Goal: Book appointment/travel/reservation

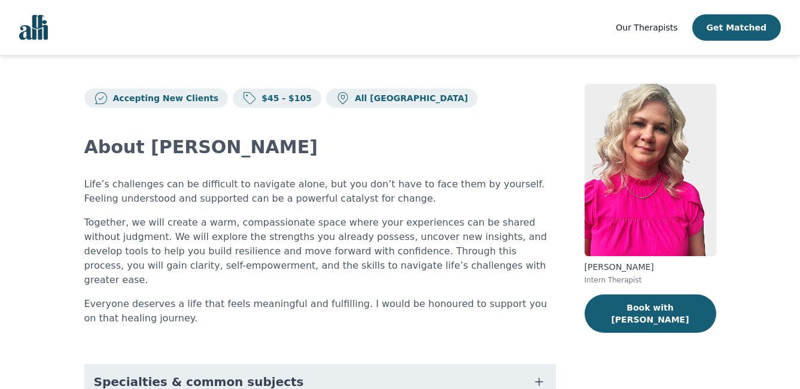
click at [618, 199] on img at bounding box center [650, 170] width 132 height 172
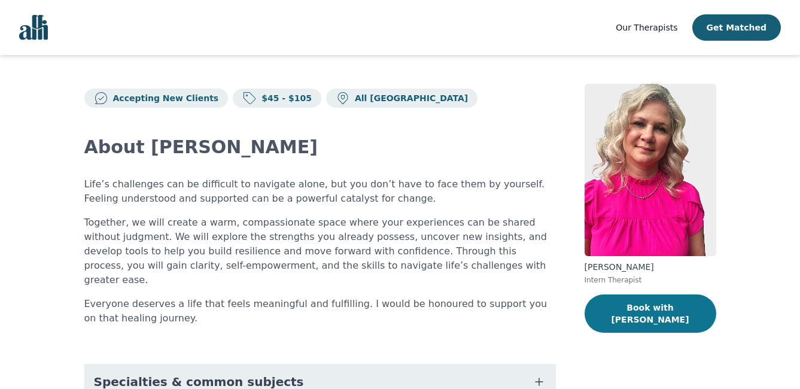
click at [649, 307] on button "Book with [PERSON_NAME]" at bounding box center [650, 313] width 132 height 38
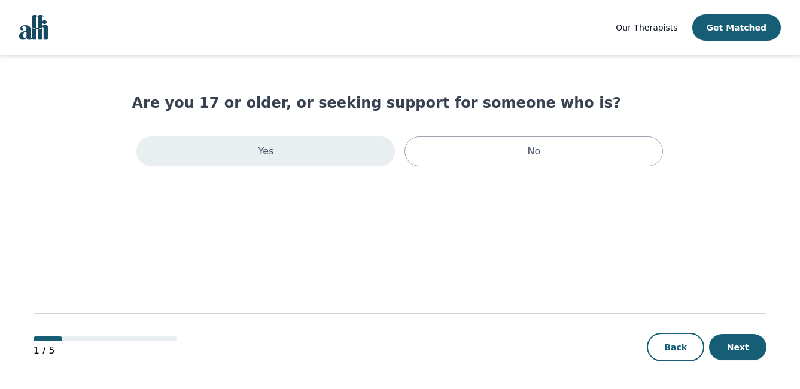
click at [375, 155] on div "Yes" at bounding box center [265, 151] width 258 height 30
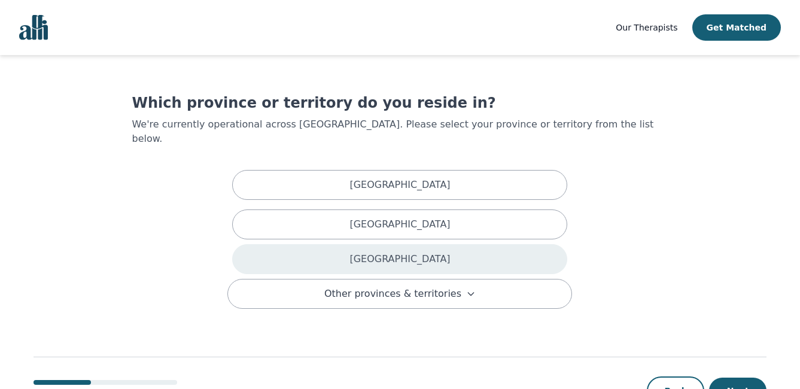
click at [441, 253] on div "Ontario" at bounding box center [399, 259] width 335 height 30
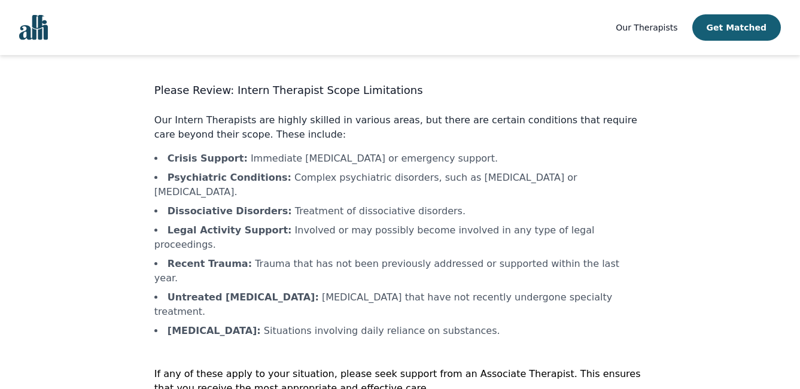
scroll to position [23, 0]
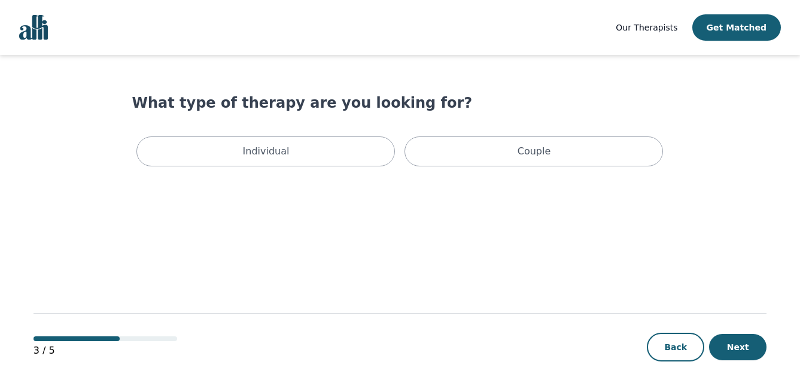
click at [224, 136] on div "Individual Couple" at bounding box center [400, 151] width 536 height 39
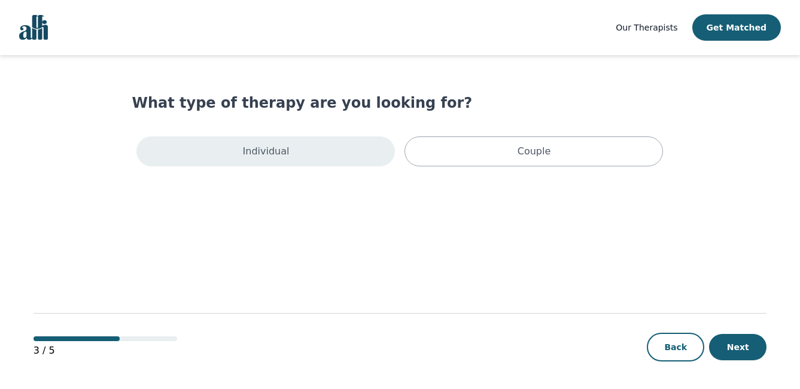
click at [218, 152] on div "Individual" at bounding box center [265, 151] width 258 height 30
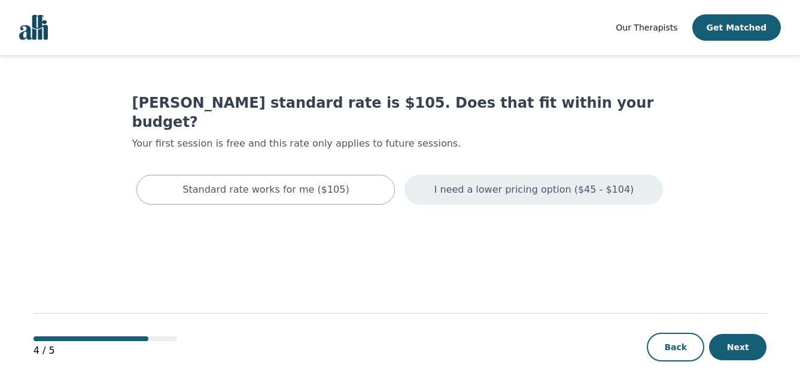
click at [498, 182] on p "I need a lower pricing option ($45 - $104)" at bounding box center [534, 189] width 200 height 14
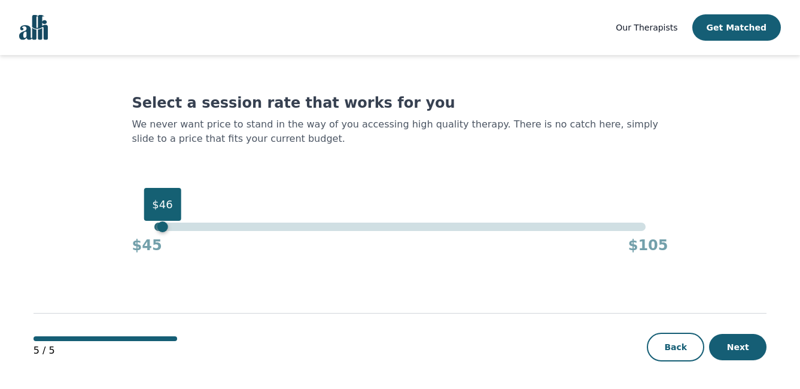
click at [161, 230] on div "$46" at bounding box center [399, 226] width 491 height 8
drag, startPoint x: 162, startPoint y: 231, endPoint x: 155, endPoint y: 232, distance: 7.3
click at [155, 232] on div "$45 $45 $105" at bounding box center [400, 238] width 536 height 32
click at [734, 341] on button "Next" at bounding box center [737, 347] width 57 height 26
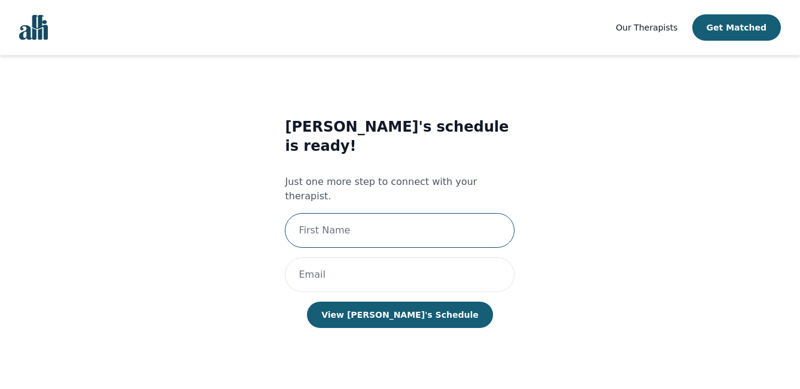
click at [308, 213] on input "text" at bounding box center [400, 230] width 230 height 35
type input "Terri"
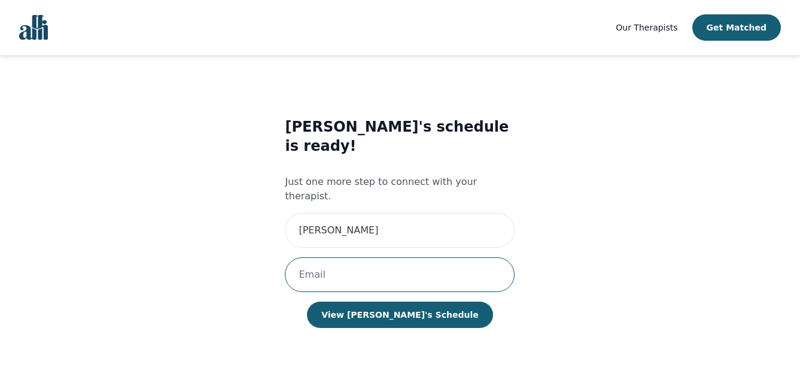
type input "terrianderson1313@gmail.com"
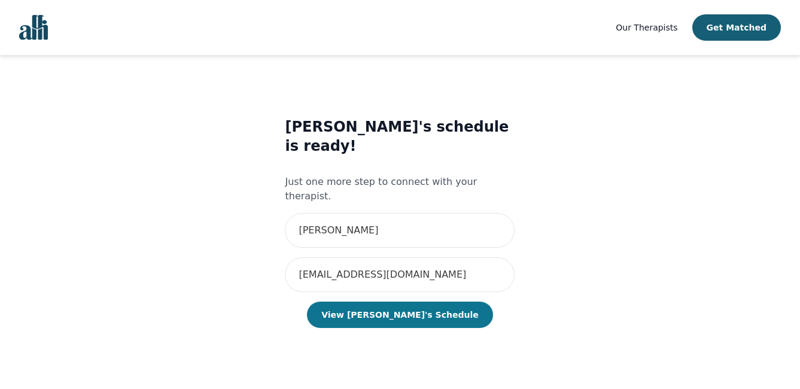
click at [407, 301] on button "View Melissa's Schedule" at bounding box center [399, 314] width 185 height 26
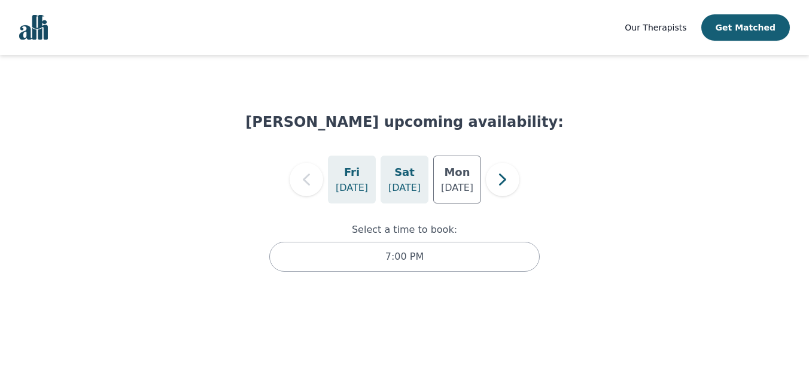
click at [419, 188] on p "Aug 16" at bounding box center [404, 188] width 32 height 14
click at [450, 184] on p "Aug 18" at bounding box center [457, 188] width 32 height 14
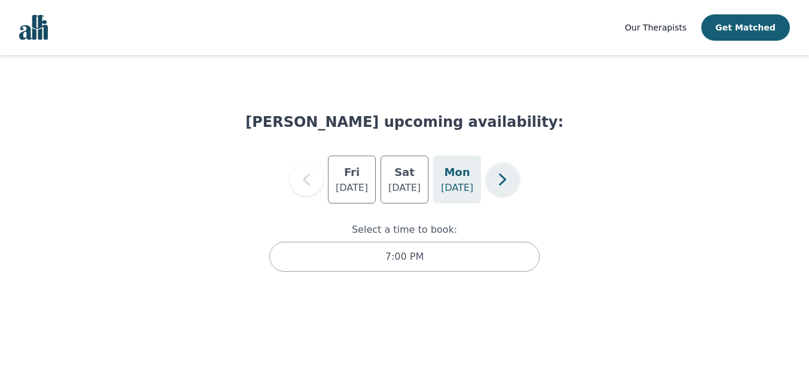
click at [498, 180] on icon "button" at bounding box center [502, 179] width 24 height 24
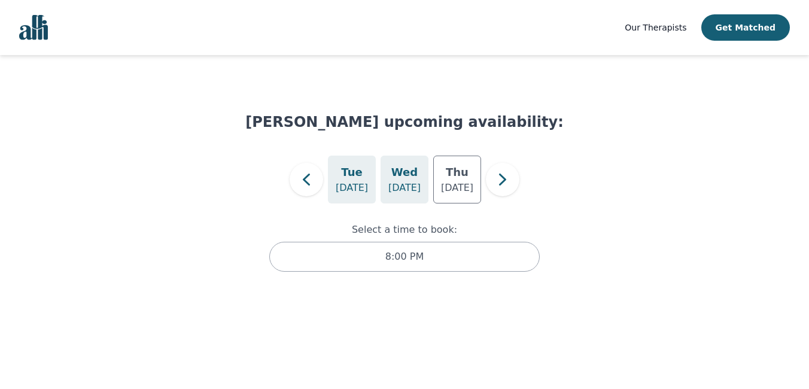
click at [417, 180] on div "Wed Aug 20" at bounding box center [404, 179] width 48 height 48
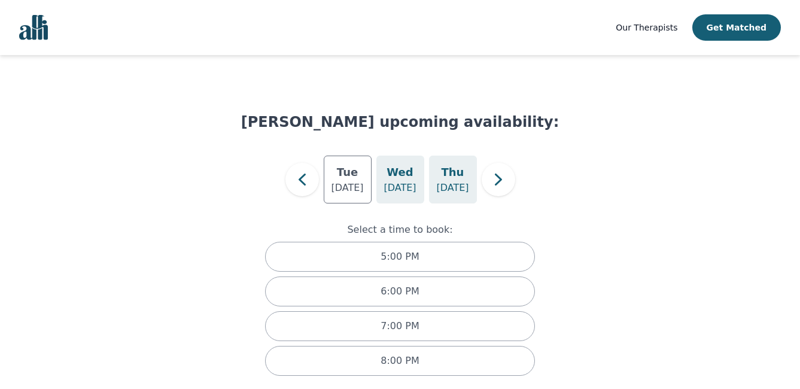
click at [459, 180] on h5 "Thu" at bounding box center [452, 172] width 23 height 17
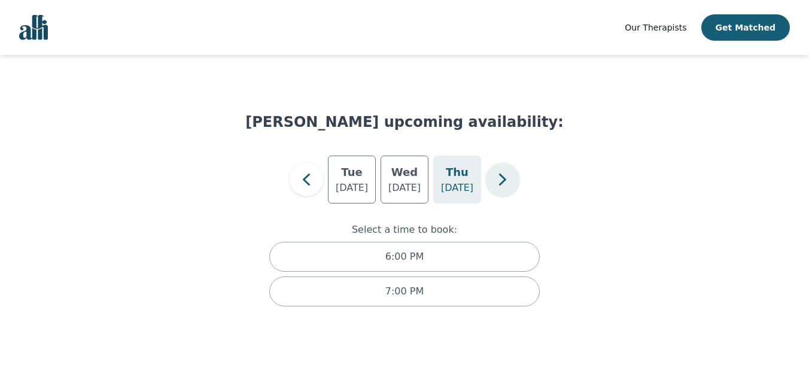
click at [503, 181] on icon "button" at bounding box center [502, 179] width 7 height 12
click at [469, 182] on p "Aug 25" at bounding box center [457, 188] width 32 height 14
click at [501, 182] on icon "button" at bounding box center [502, 179] width 24 height 24
click at [501, 181] on icon "button" at bounding box center [502, 179] width 24 height 24
click at [504, 179] on icon "button" at bounding box center [502, 179] width 7 height 12
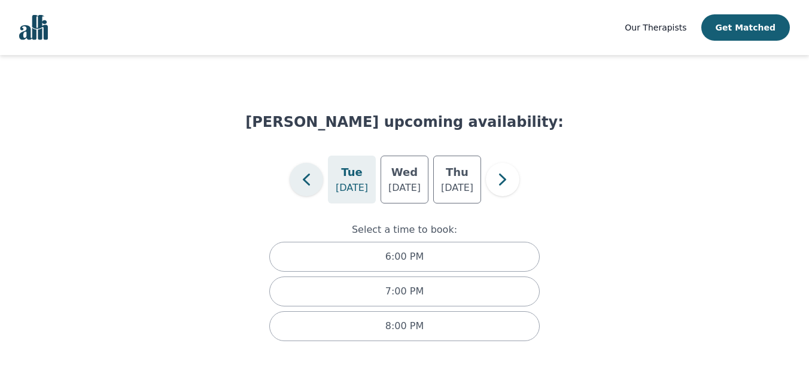
click at [312, 188] on icon "button" at bounding box center [306, 179] width 24 height 24
click at [461, 185] on p "Sep 1" at bounding box center [457, 188] width 32 height 14
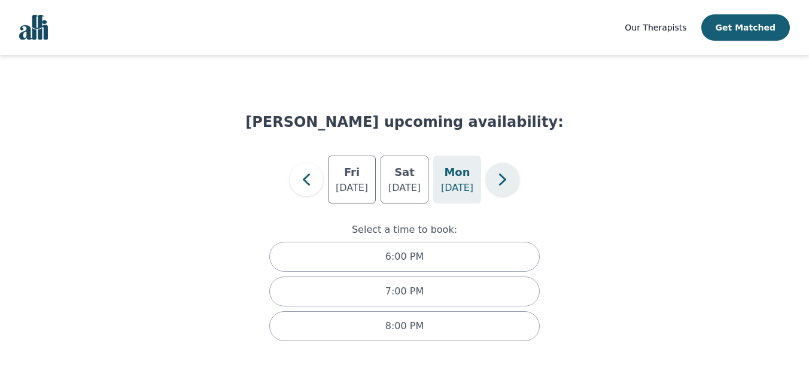
click at [517, 181] on button "button" at bounding box center [502, 179] width 33 height 33
click at [504, 179] on icon "button" at bounding box center [502, 179] width 7 height 12
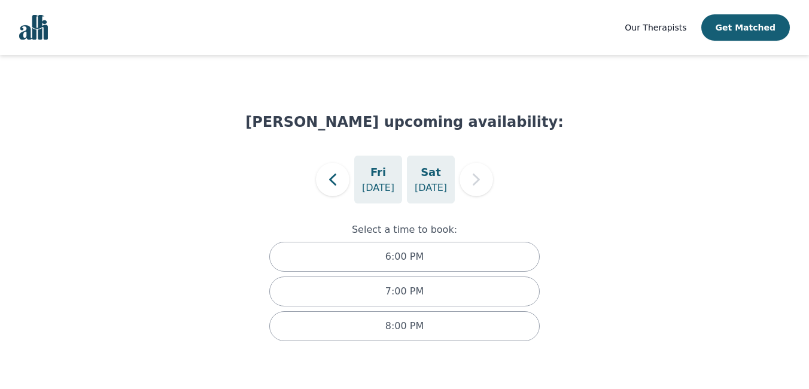
click at [441, 179] on div "Sat Sep 6" at bounding box center [431, 179] width 48 height 48
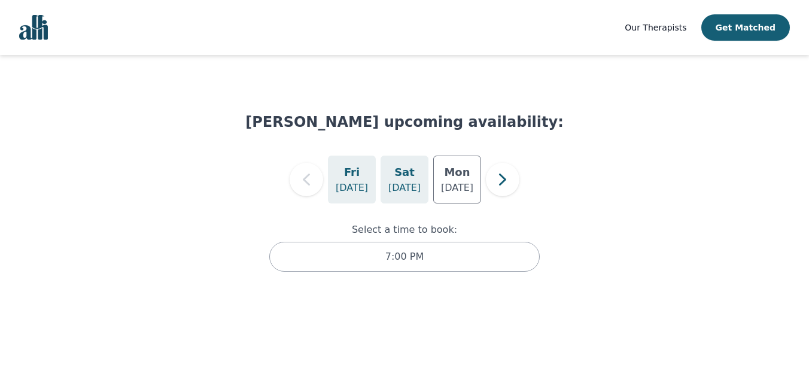
click at [405, 172] on h5 "Sat" at bounding box center [404, 172] width 20 height 17
click at [465, 170] on h5 "Mon" at bounding box center [457, 172] width 26 height 17
